Goal: Information Seeking & Learning: Learn about a topic

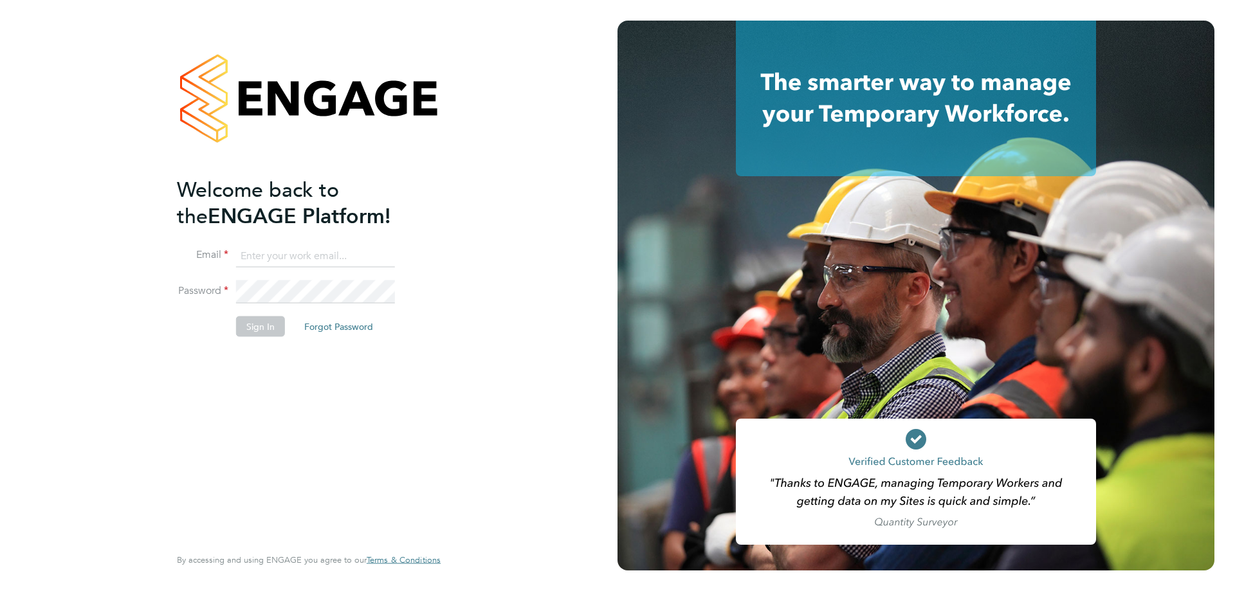
click at [335, 261] on input at bounding box center [315, 255] width 159 height 23
type input "dan.skinner@danielowen.co.uk"
click at [271, 320] on button "Sign In" at bounding box center [260, 326] width 49 height 21
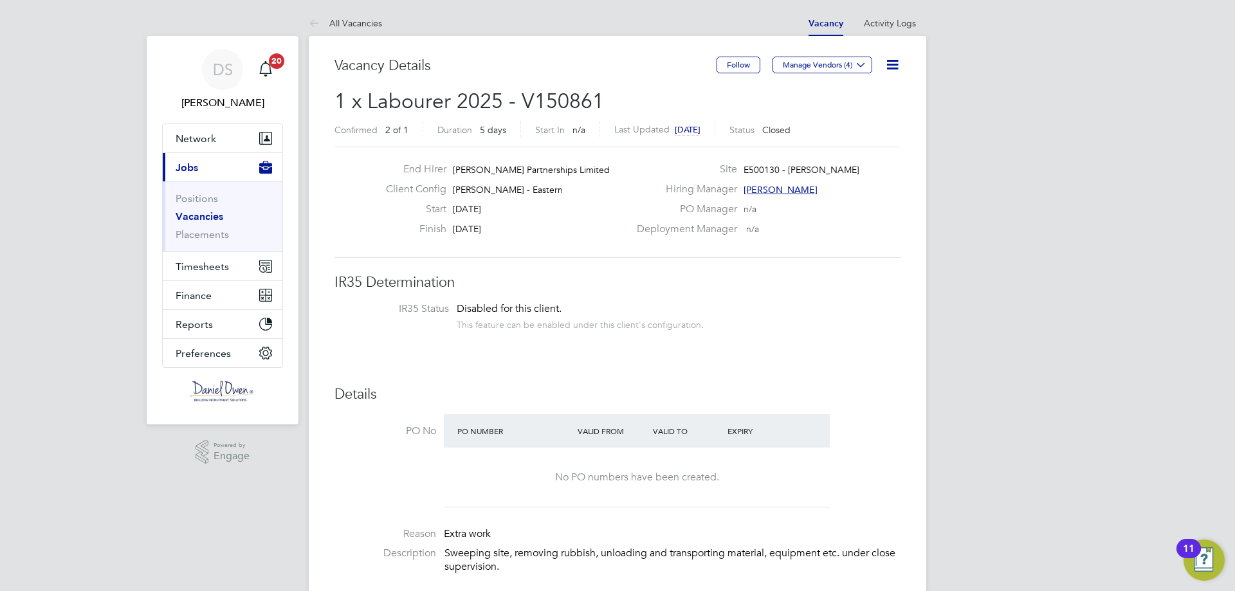
click at [203, 218] on link "Vacancies" at bounding box center [200, 216] width 48 height 12
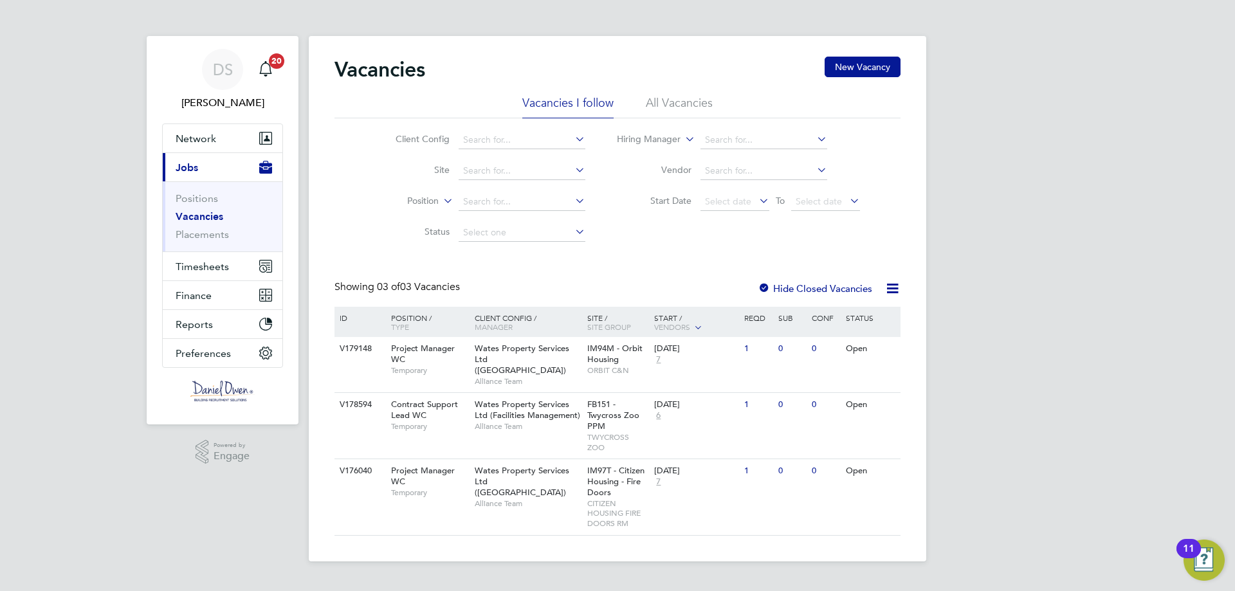
click at [201, 205] on li "Positions" at bounding box center [224, 201] width 96 height 18
click at [193, 201] on link "Positions" at bounding box center [197, 198] width 42 height 12
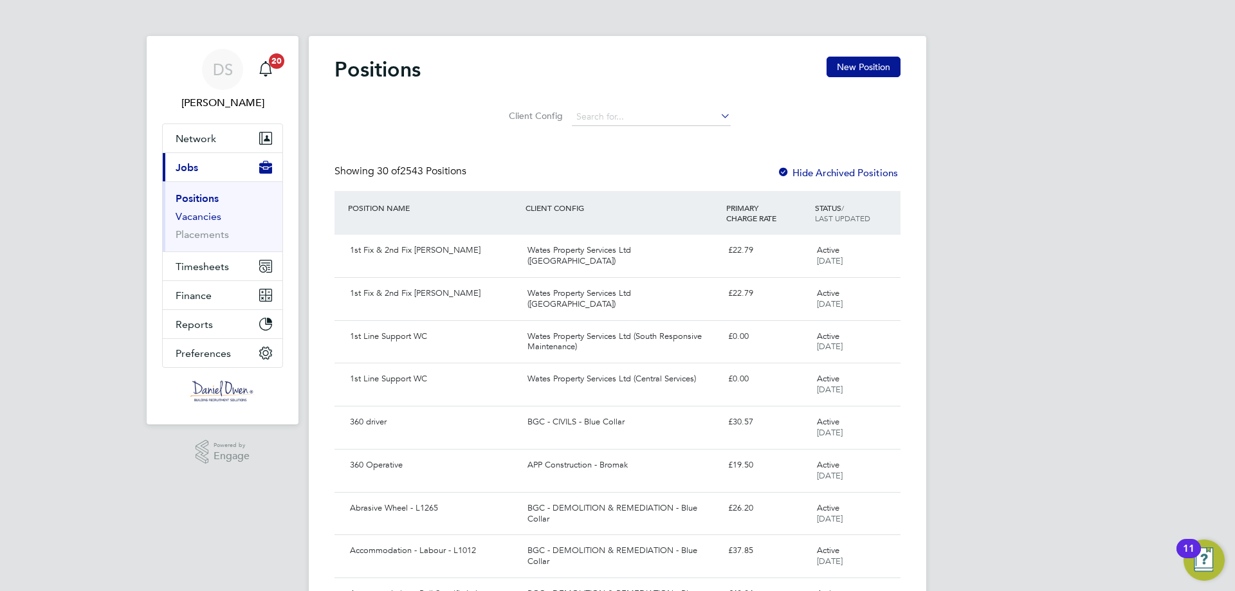
click at [207, 219] on link "Vacancies" at bounding box center [199, 216] width 46 height 12
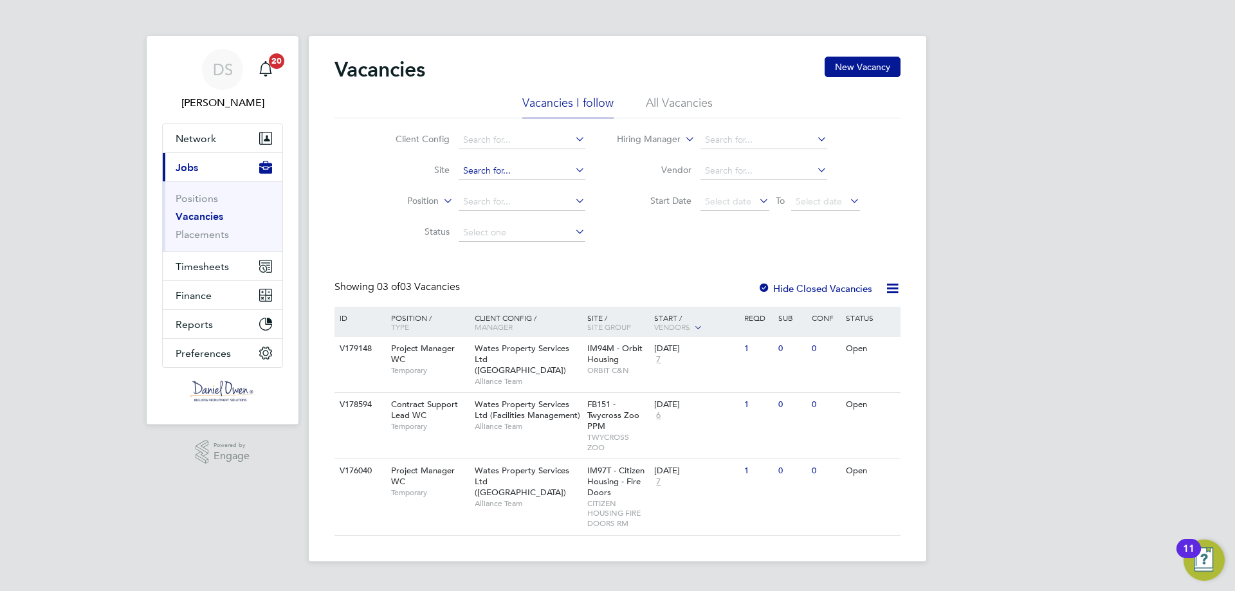
click at [504, 174] on input at bounding box center [522, 171] width 127 height 18
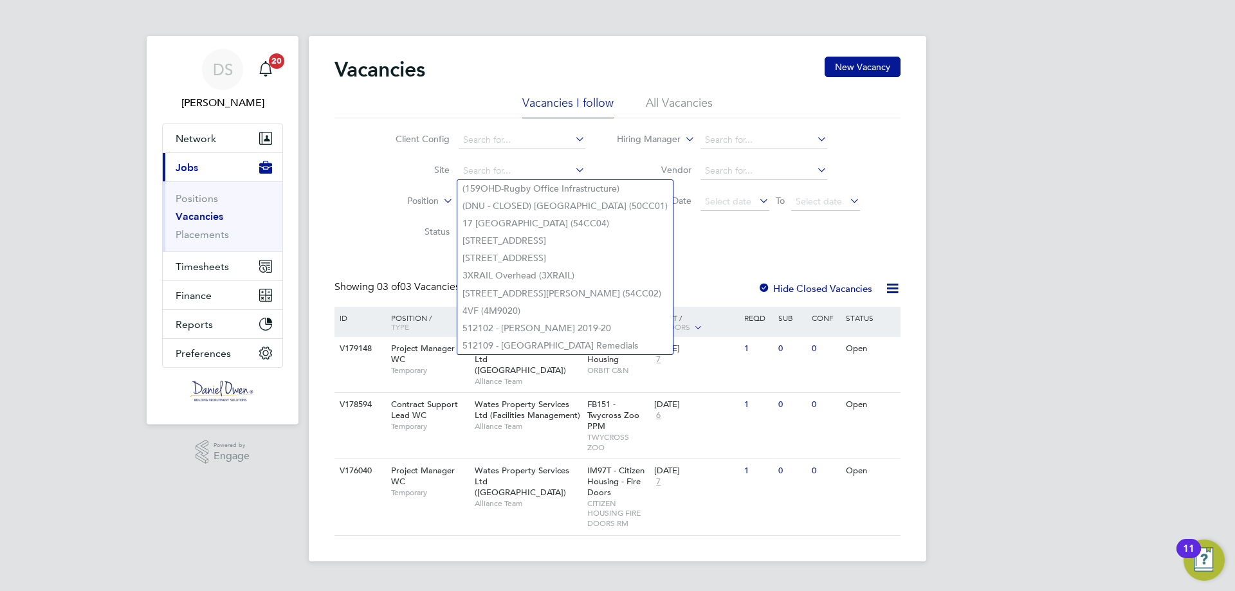
click at [357, 171] on div "Client Config Site Position Status Hiring Manager Vendor Start Date Select date…" at bounding box center [617, 183] width 566 height 130
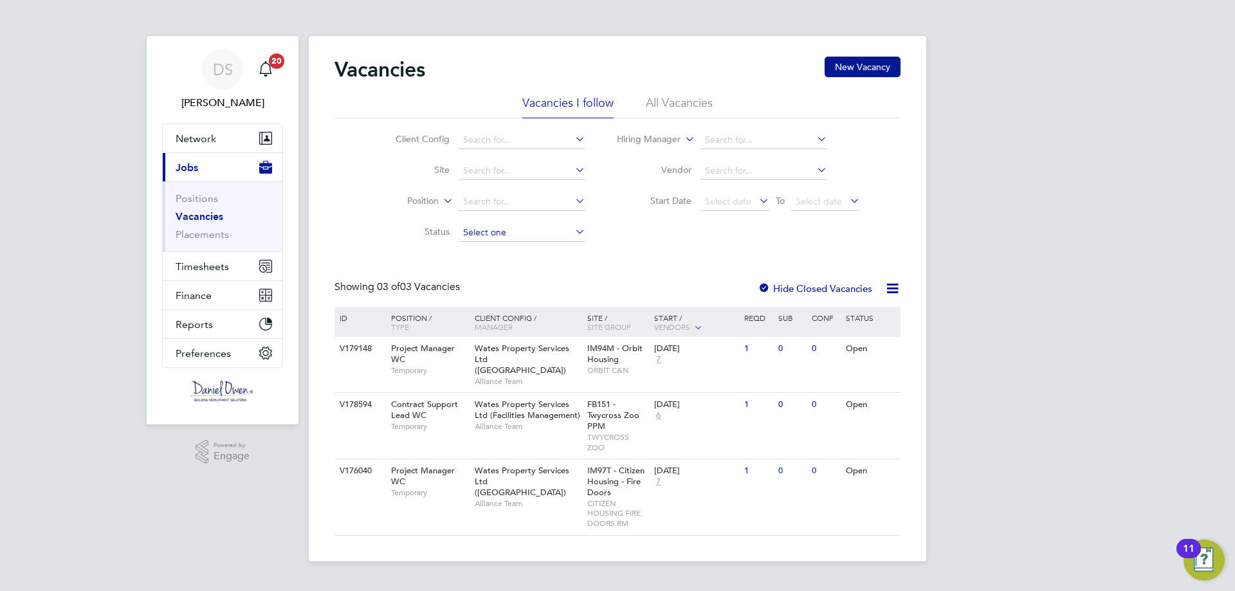
click at [518, 231] on input at bounding box center [522, 233] width 127 height 18
click at [639, 240] on div "Client Config Site Position Status Hiring Manager Vendor Start Date Select date…" at bounding box center [617, 183] width 566 height 130
click at [504, 172] on input at bounding box center [522, 171] width 127 height 18
type input "harrog"
click at [654, 105] on li "All Vacancies" at bounding box center [679, 106] width 67 height 23
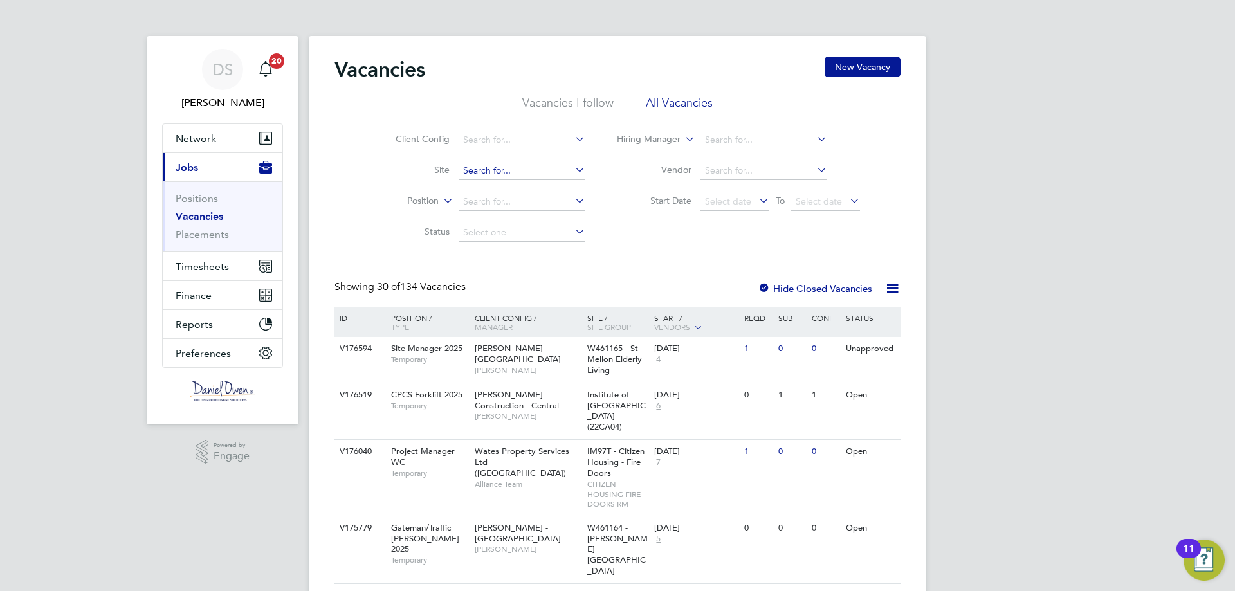
click at [497, 174] on input at bounding box center [522, 171] width 127 height 18
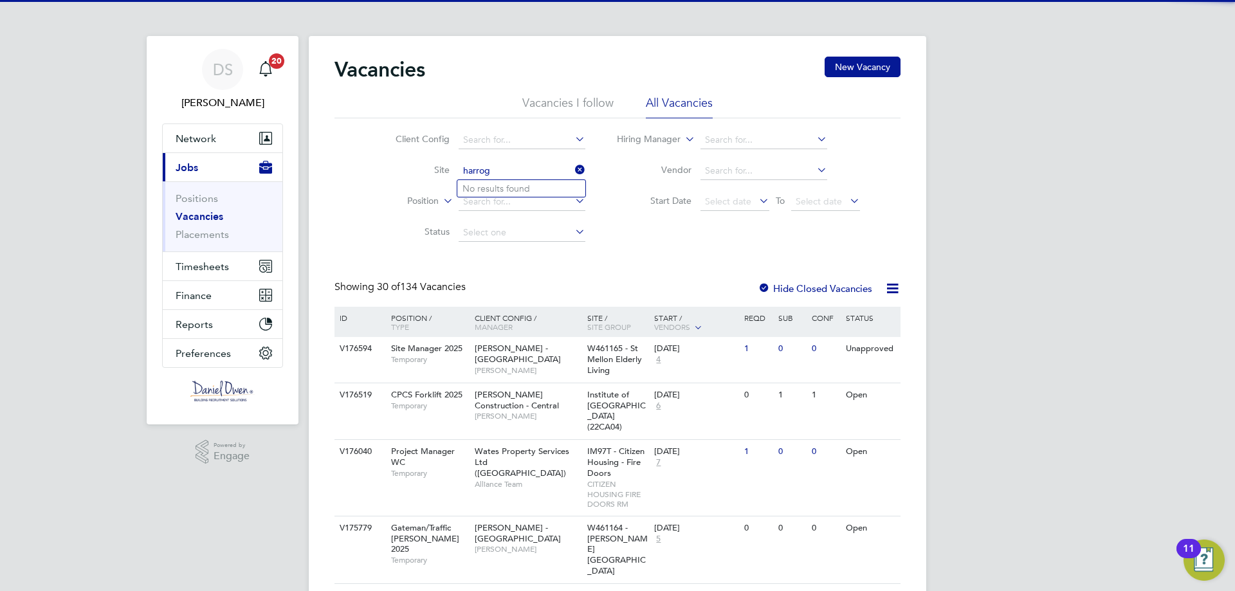
type input "harrog"
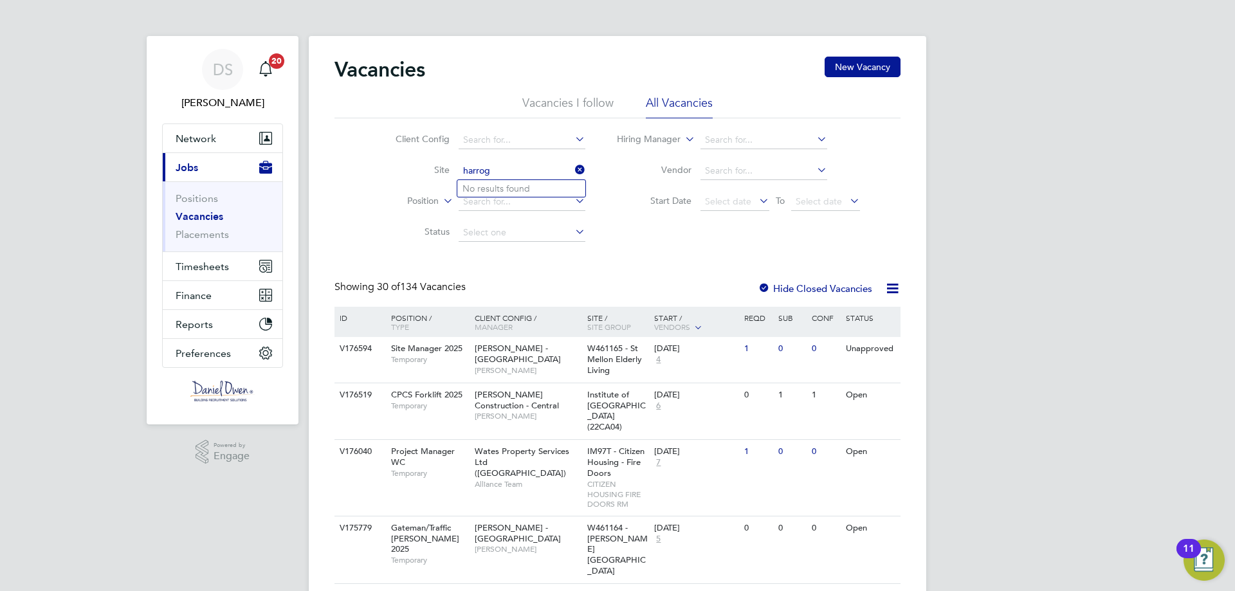
click at [519, 140] on input at bounding box center [522, 140] width 127 height 18
click at [648, 291] on li "Morgan Sindall Construction - Yorkshire and North East" at bounding box center [646, 297] width 379 height 17
type input "Morgan Sindall Construction - Yorkshire and North East"
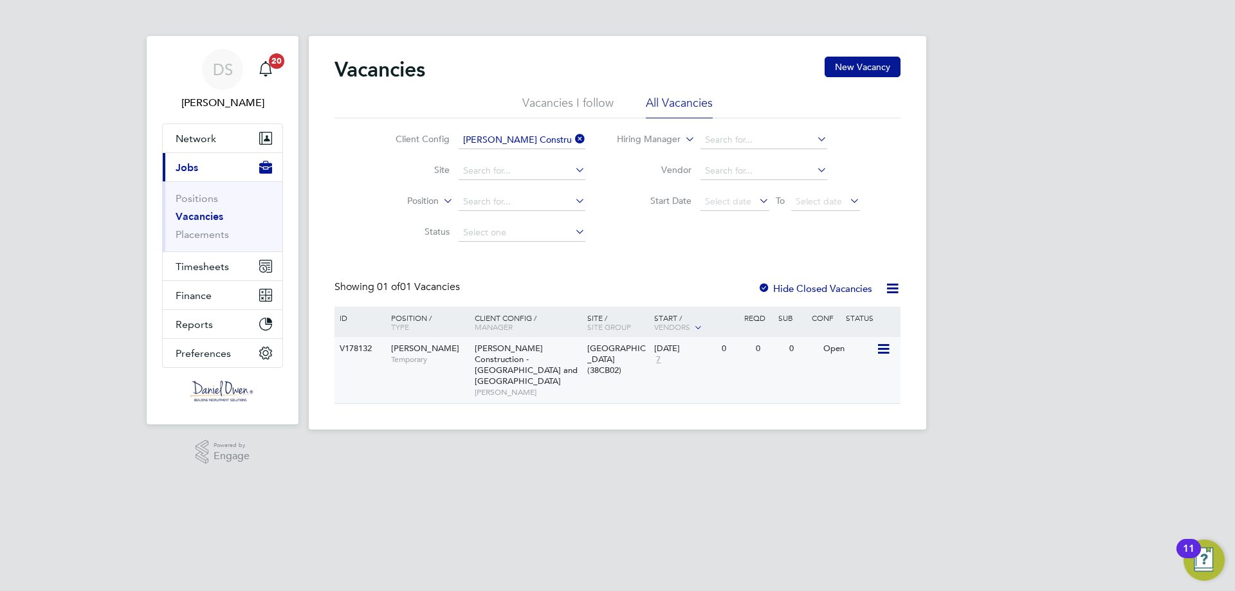
click at [524, 387] on span "[PERSON_NAME]" at bounding box center [528, 392] width 106 height 10
click at [185, 190] on ul "Positions Vacancies Placements" at bounding box center [223, 216] width 120 height 70
click at [194, 199] on link "Positions" at bounding box center [197, 198] width 42 height 12
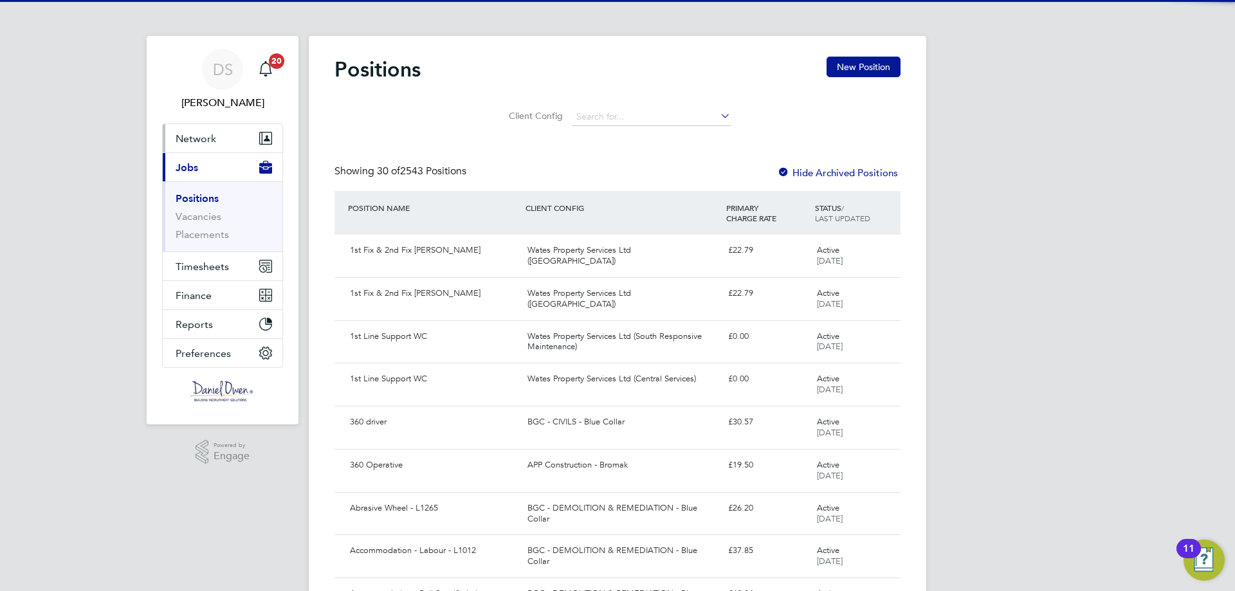
click at [206, 142] on span "Network" at bounding box center [196, 139] width 41 height 12
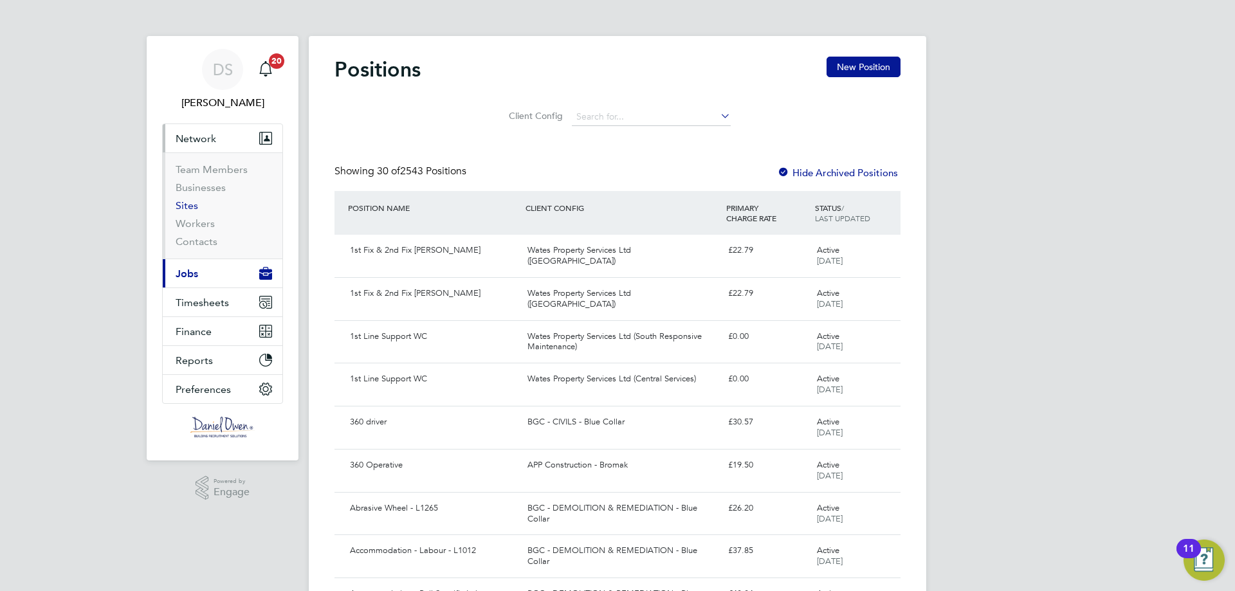
click at [190, 204] on link "Sites" at bounding box center [187, 205] width 23 height 12
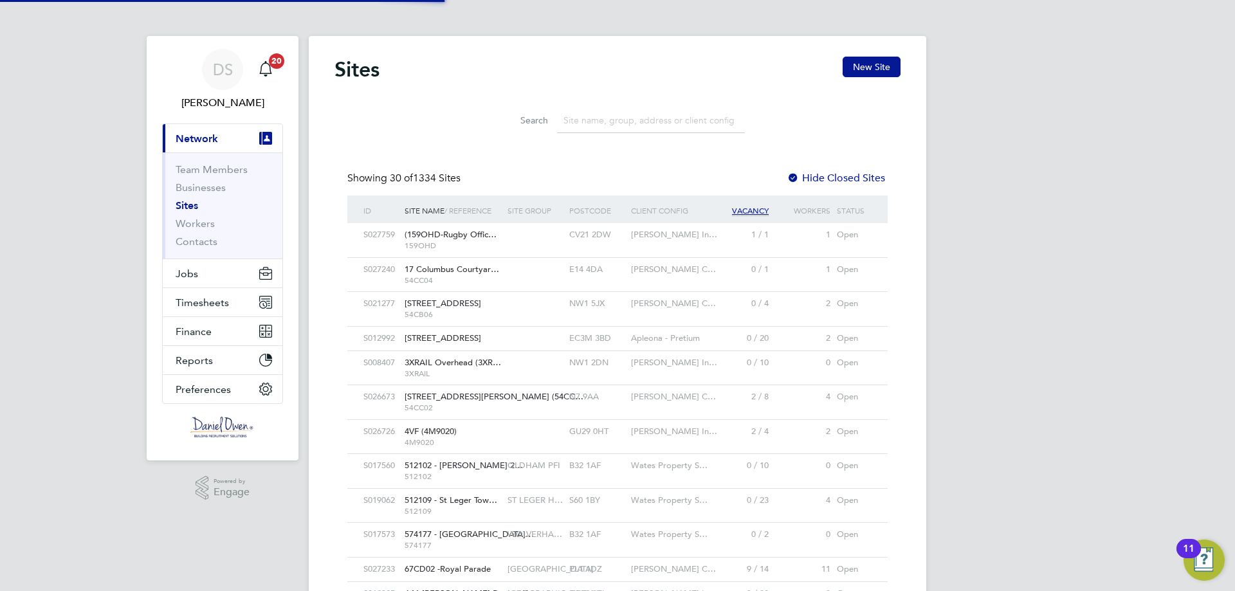
scroll to position [24, 62]
click at [627, 125] on input at bounding box center [651, 120] width 188 height 25
type input "harrogate"
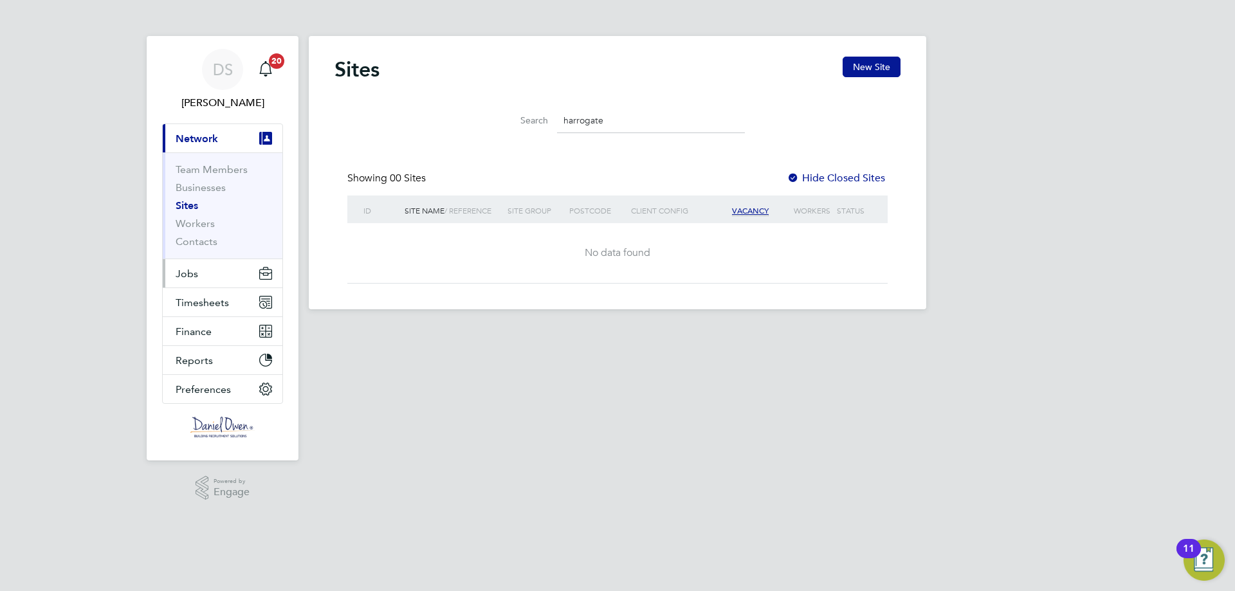
click at [205, 268] on button "Jobs" at bounding box center [223, 273] width 120 height 28
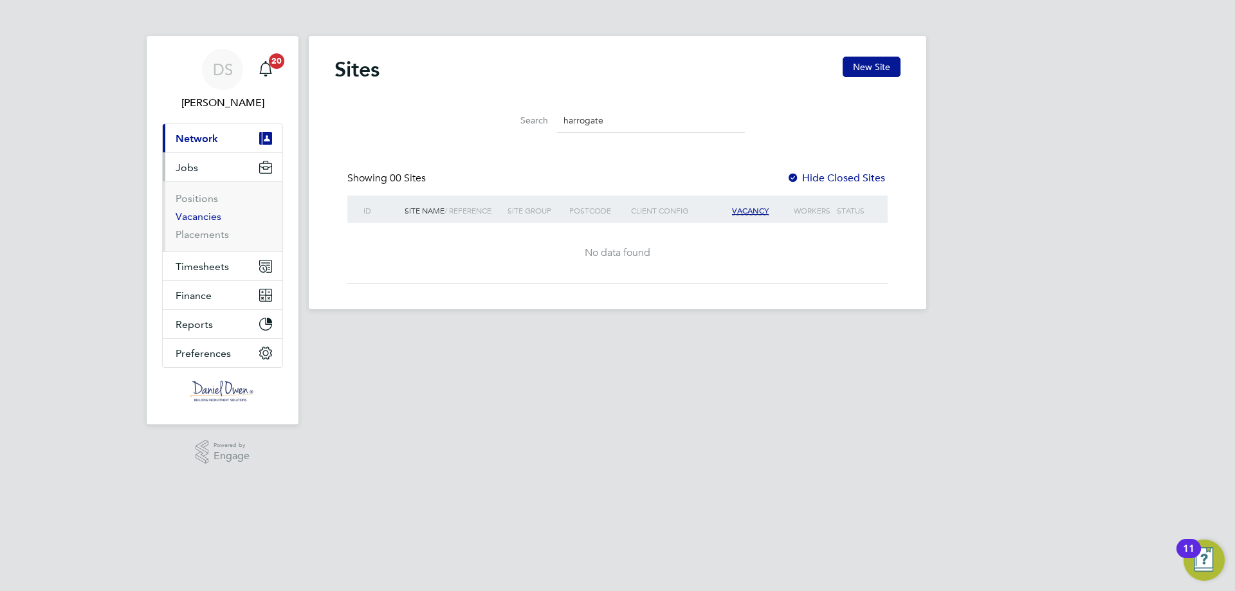
click at [205, 222] on link "Vacancies" at bounding box center [199, 216] width 46 height 12
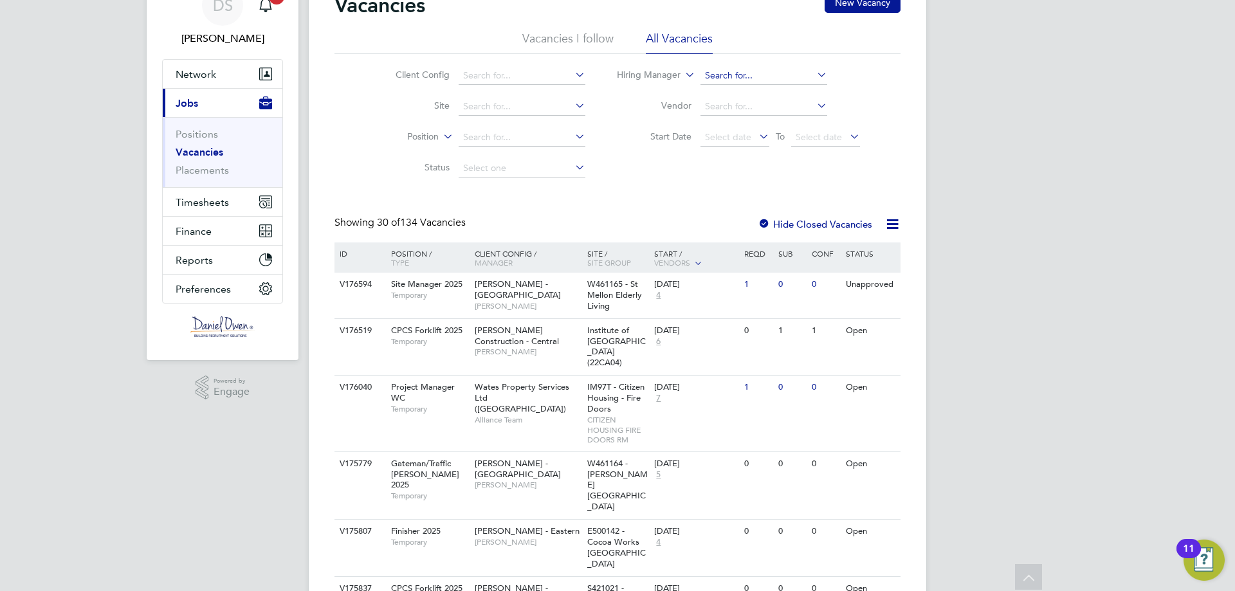
click at [725, 77] on input at bounding box center [763, 76] width 127 height 18
click at [766, 78] on input "ni" at bounding box center [763, 76] width 127 height 18
click at [755, 78] on input "ni" at bounding box center [763, 76] width 127 height 18
type input "nic"
click at [677, 154] on div "Client Config Site Position Status Hiring Manager nic Vendor Start Date Select …" at bounding box center [617, 119] width 566 height 130
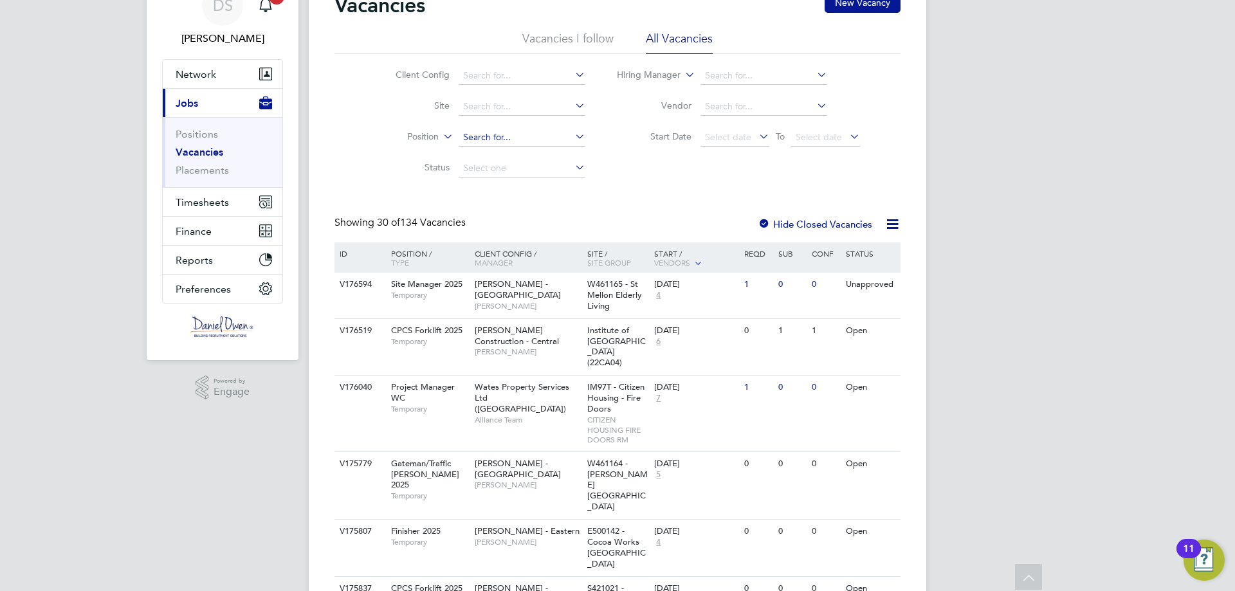
click at [544, 135] on input at bounding box center [522, 138] width 127 height 18
type input "gateman"
click at [616, 42] on ul "Vacancies I follow All Vacancies" at bounding box center [617, 42] width 566 height 23
click at [697, 34] on li "All Vacancies" at bounding box center [679, 42] width 67 height 23
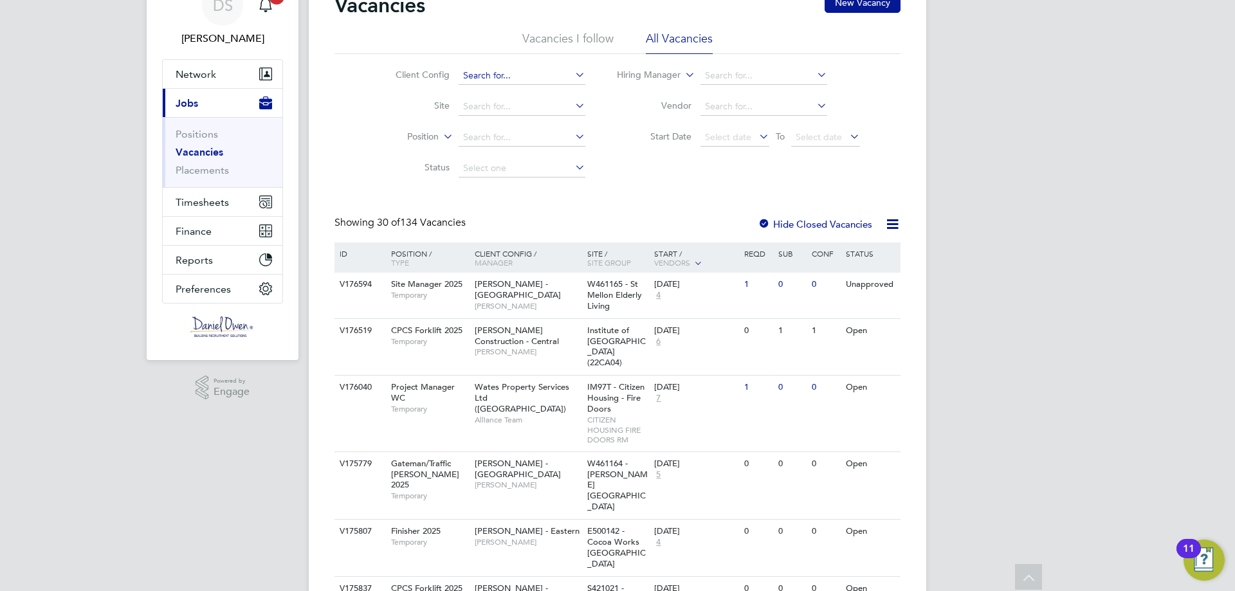
click at [507, 82] on input at bounding box center [522, 76] width 127 height 18
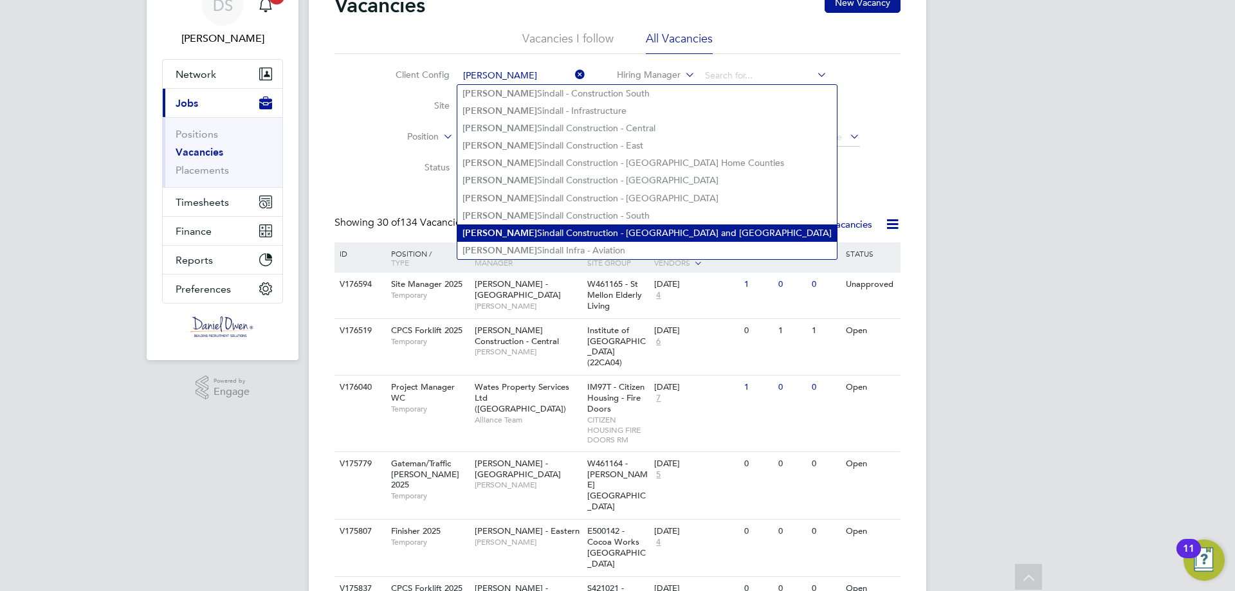
click at [631, 224] on li "Morgan Sindall Construction - Yorkshire and North East" at bounding box center [646, 232] width 379 height 17
type input "Morgan Sindall Construction - Yorkshire and North East"
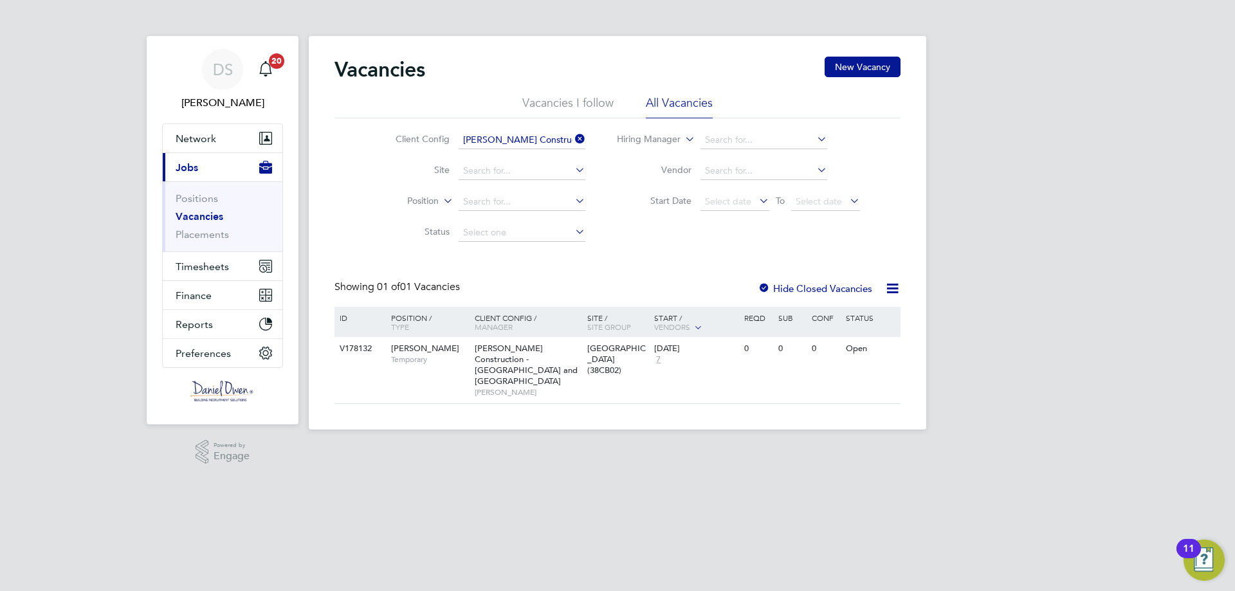
click at [764, 293] on div at bounding box center [764, 289] width 13 height 13
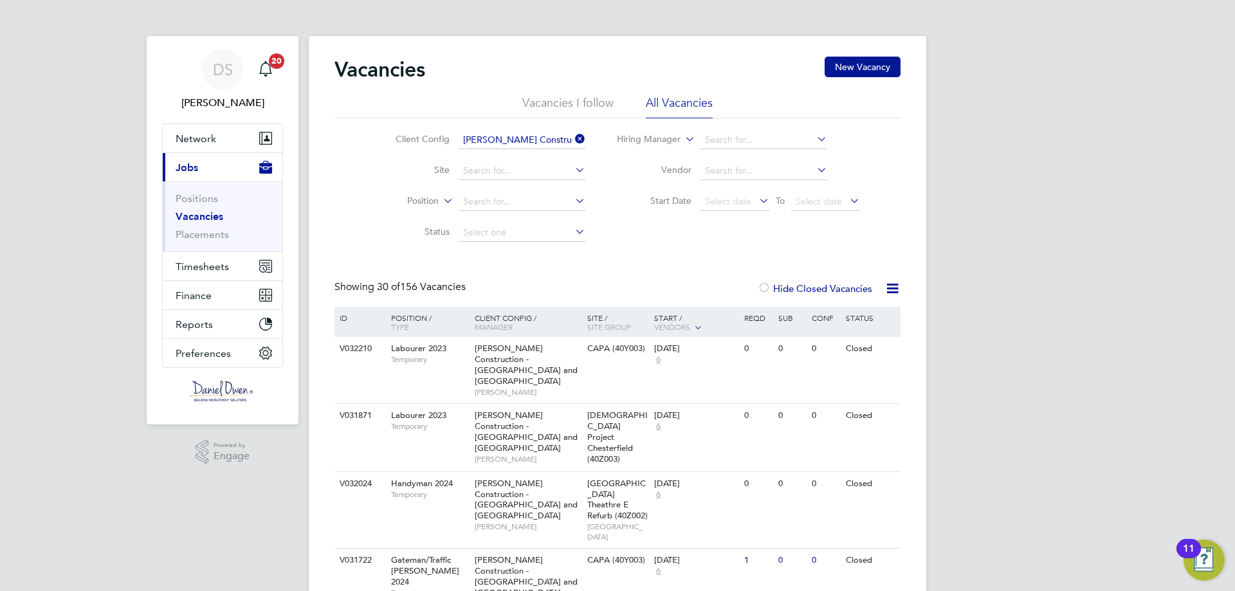
click at [763, 291] on div at bounding box center [764, 289] width 13 height 13
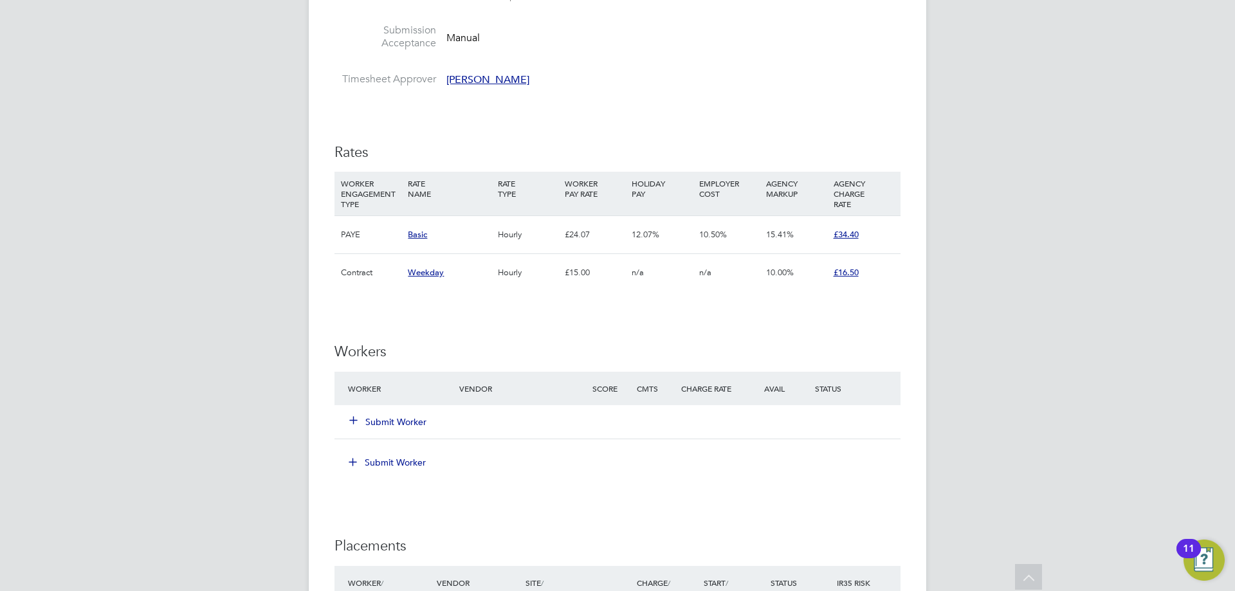
scroll to position [1029, 0]
